Goal: Find contact information: Find contact information

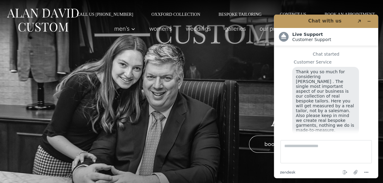
scroll to position [8, 0]
